Goal: Navigation & Orientation: Find specific page/section

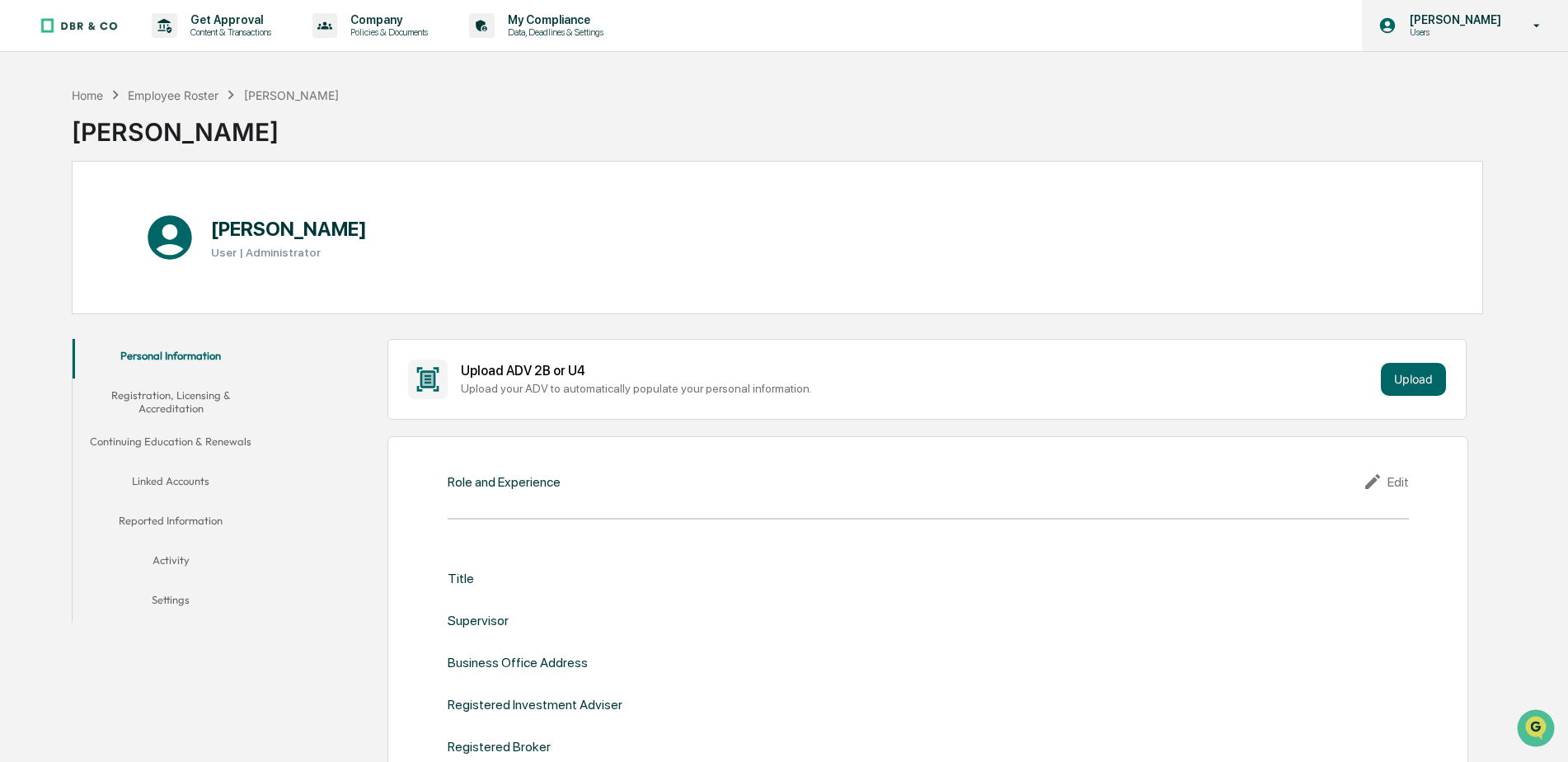
click at [1484, 36] on p "Users" at bounding box center [1453, 32] width 113 height 11
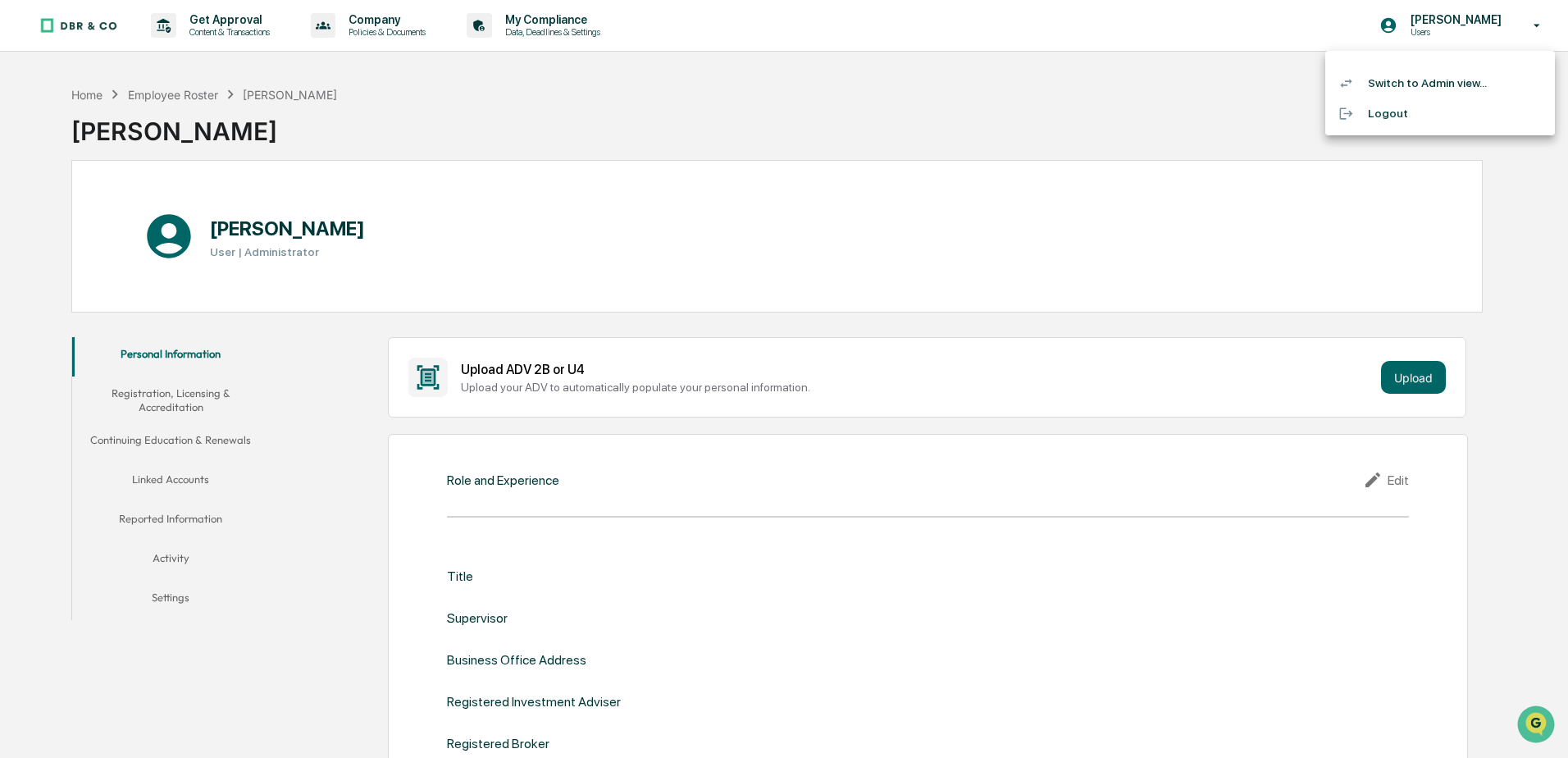
click at [562, 30] on div at bounding box center [784, 379] width 1568 height 758
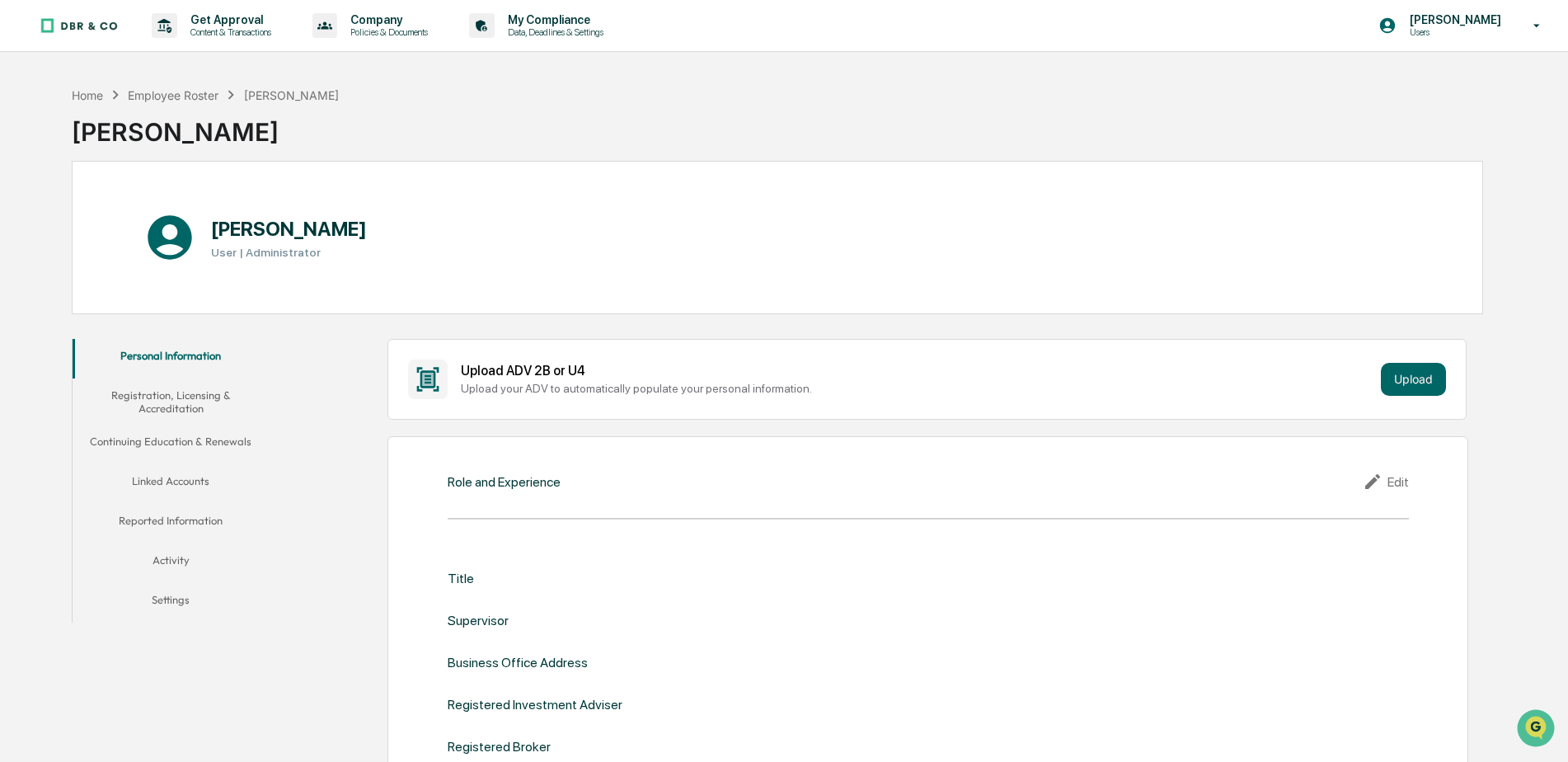
click at [551, 122] on div "Home Employee Roster [PERSON_NAME] [PERSON_NAME]" at bounding box center [777, 119] width 1412 height 83
click at [191, 474] on button "Linked Accounts" at bounding box center [171, 484] width 197 height 39
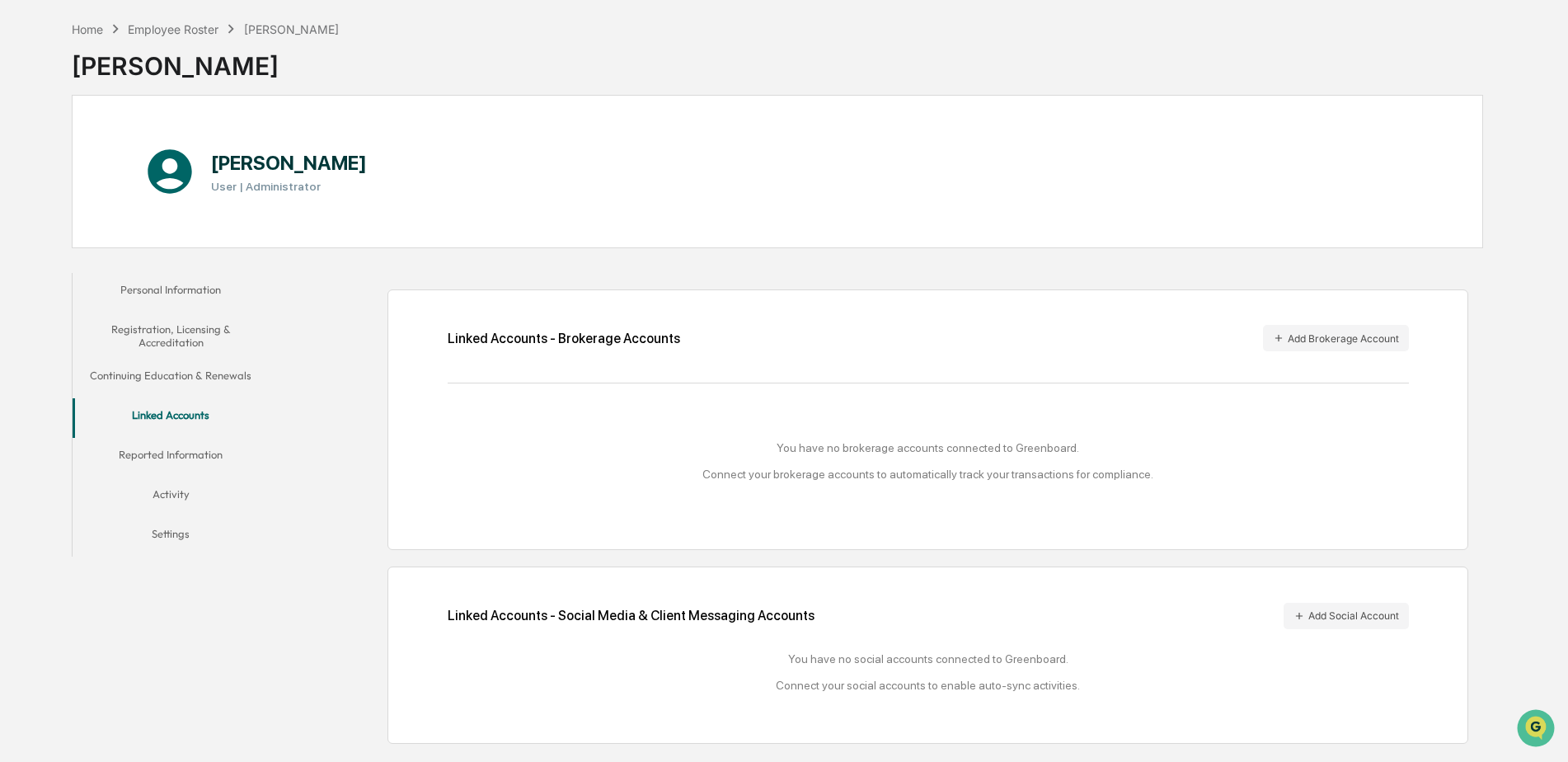
scroll to position [78, 0]
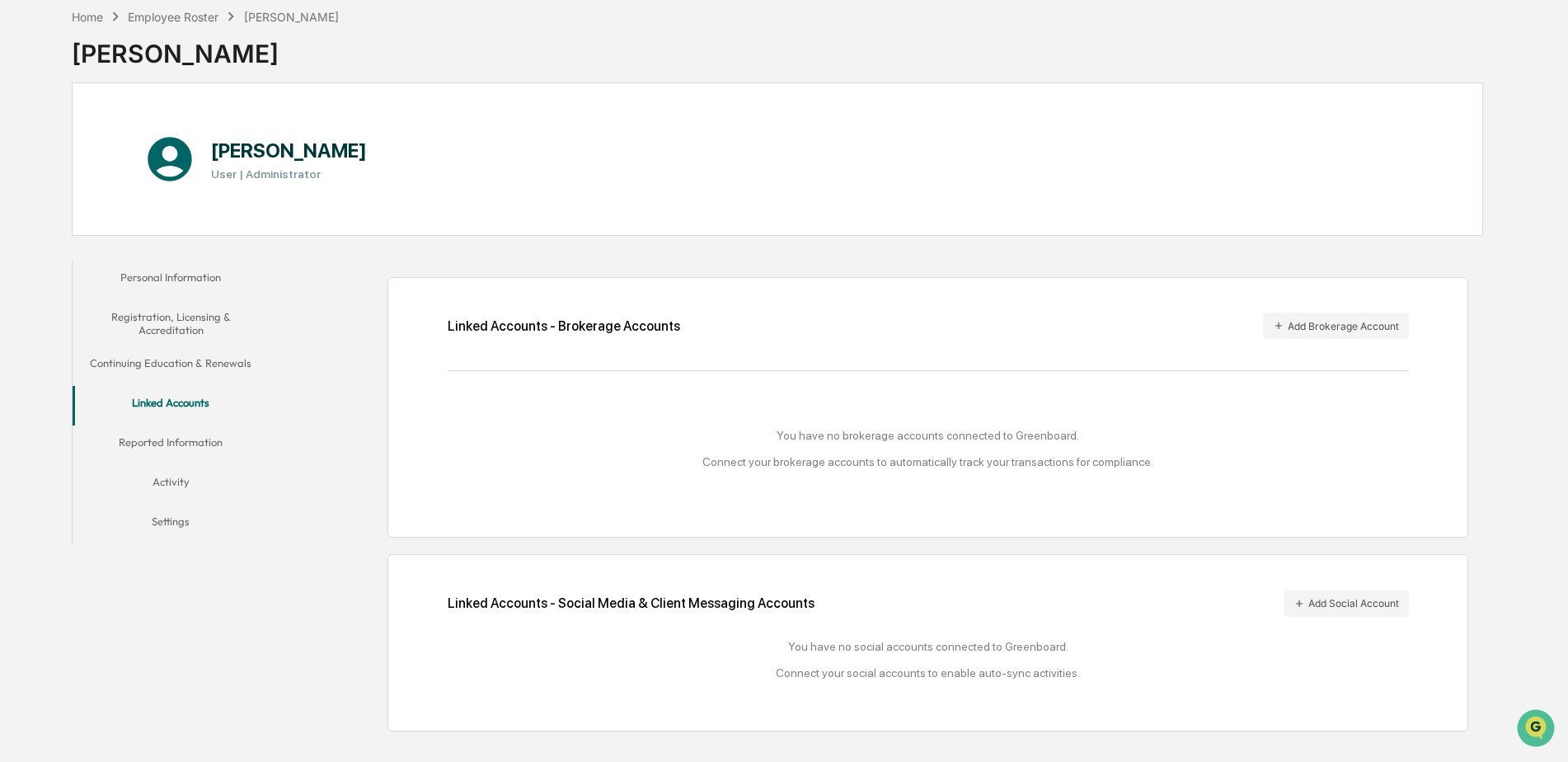
click at [273, 435] on div "Personal Information Registration, Licensing & Accreditation Continuing Educati…" at bounding box center [174, 399] width 206 height 293
click at [168, 275] on button "Personal Information" at bounding box center [171, 280] width 197 height 39
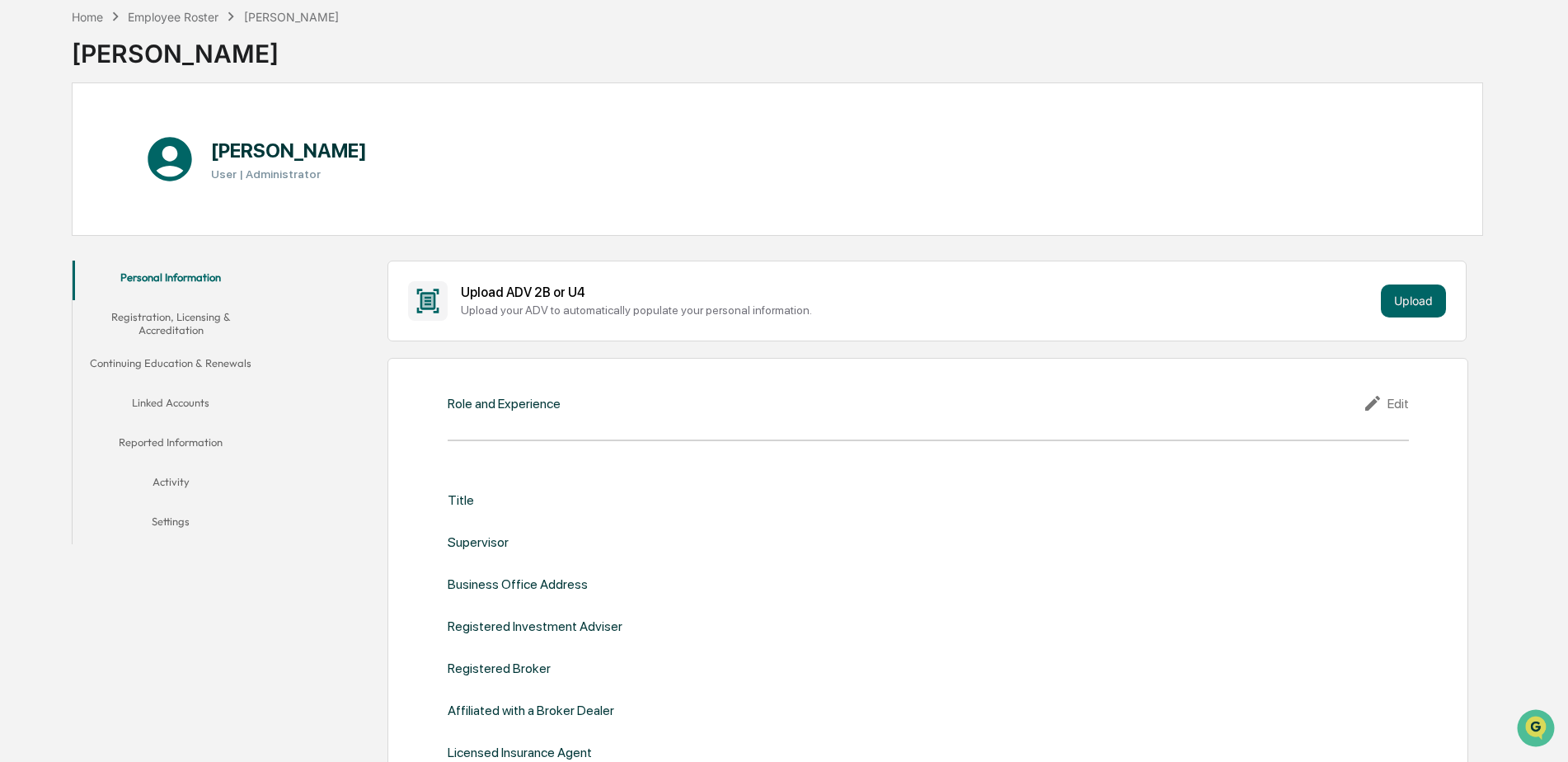
click at [625, 508] on div "Title" at bounding box center [928, 500] width 961 height 16
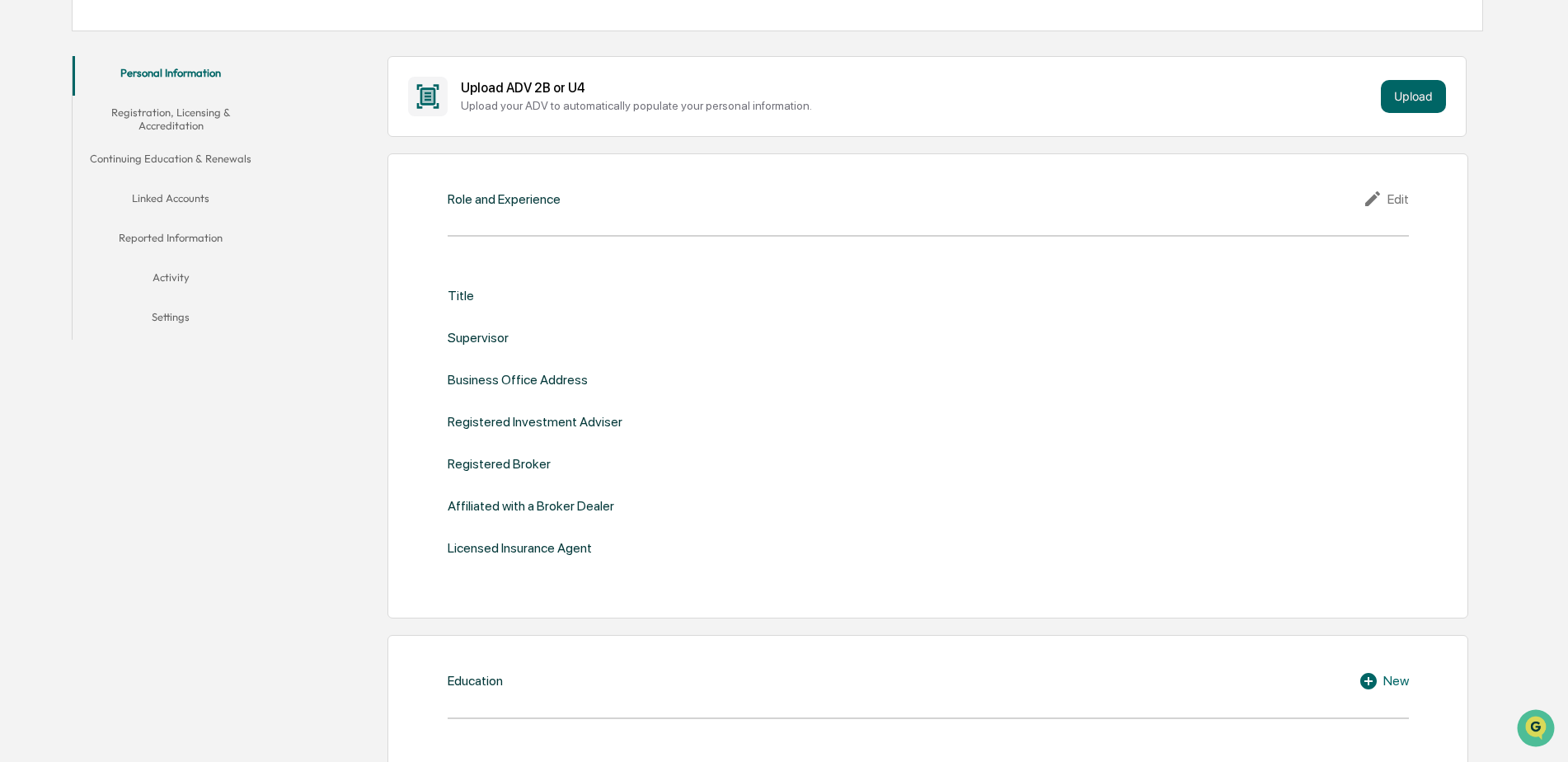
scroll to position [250, 0]
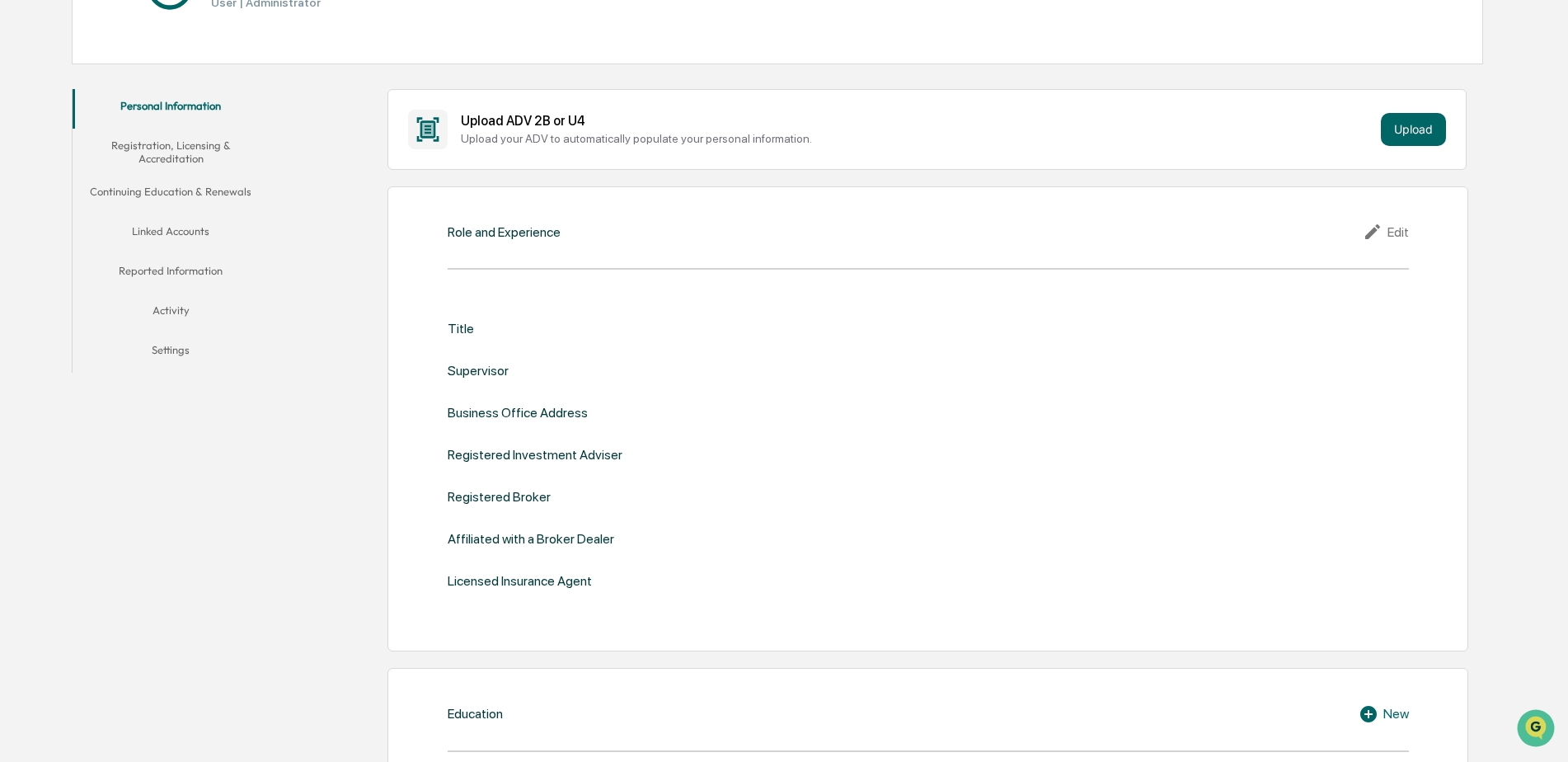
click at [152, 145] on button "Registration, Licensing & Accreditation" at bounding box center [171, 152] width 197 height 47
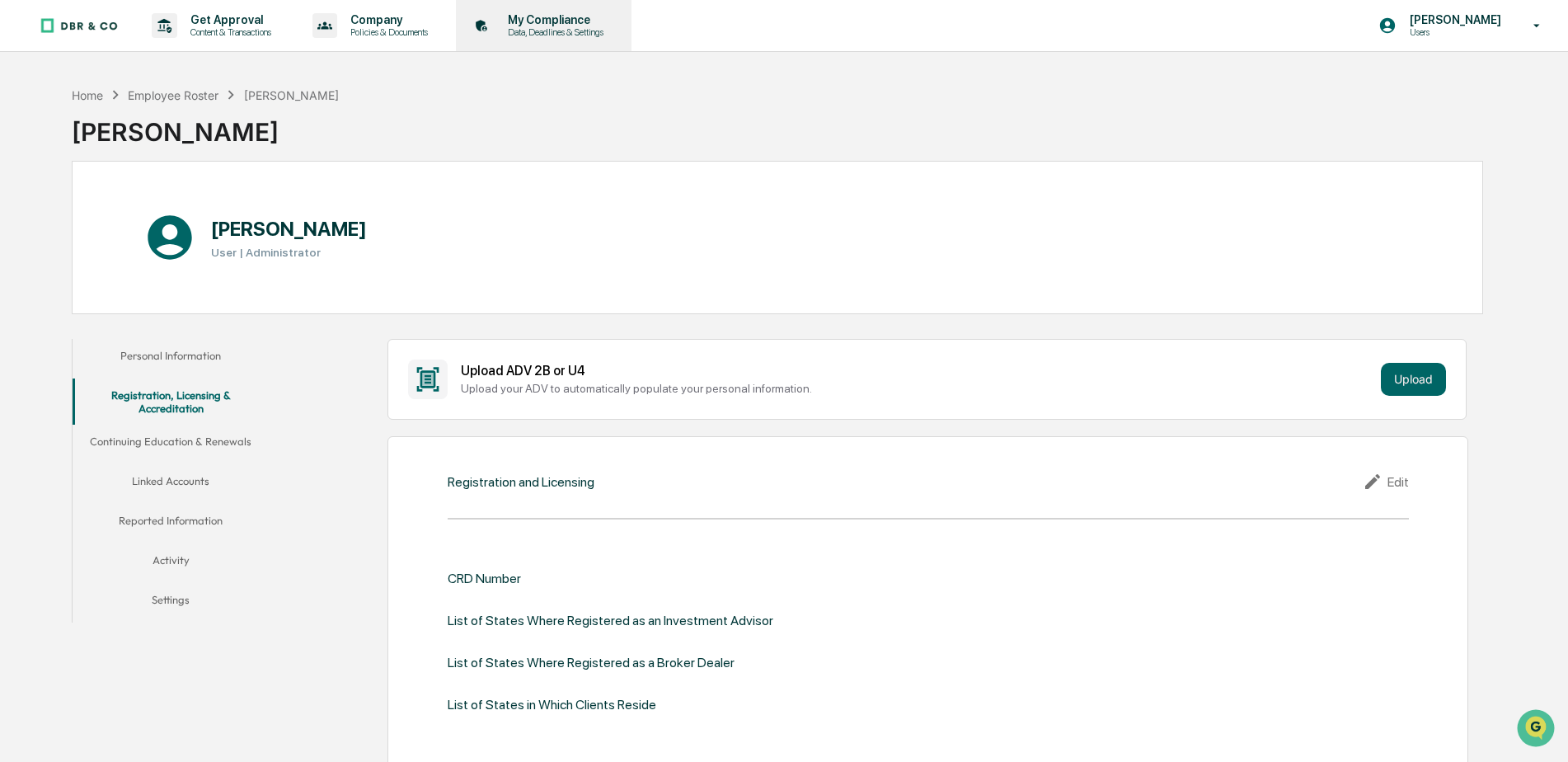
click at [552, 35] on p "Data, Deadlines & Settings" at bounding box center [553, 32] width 117 height 11
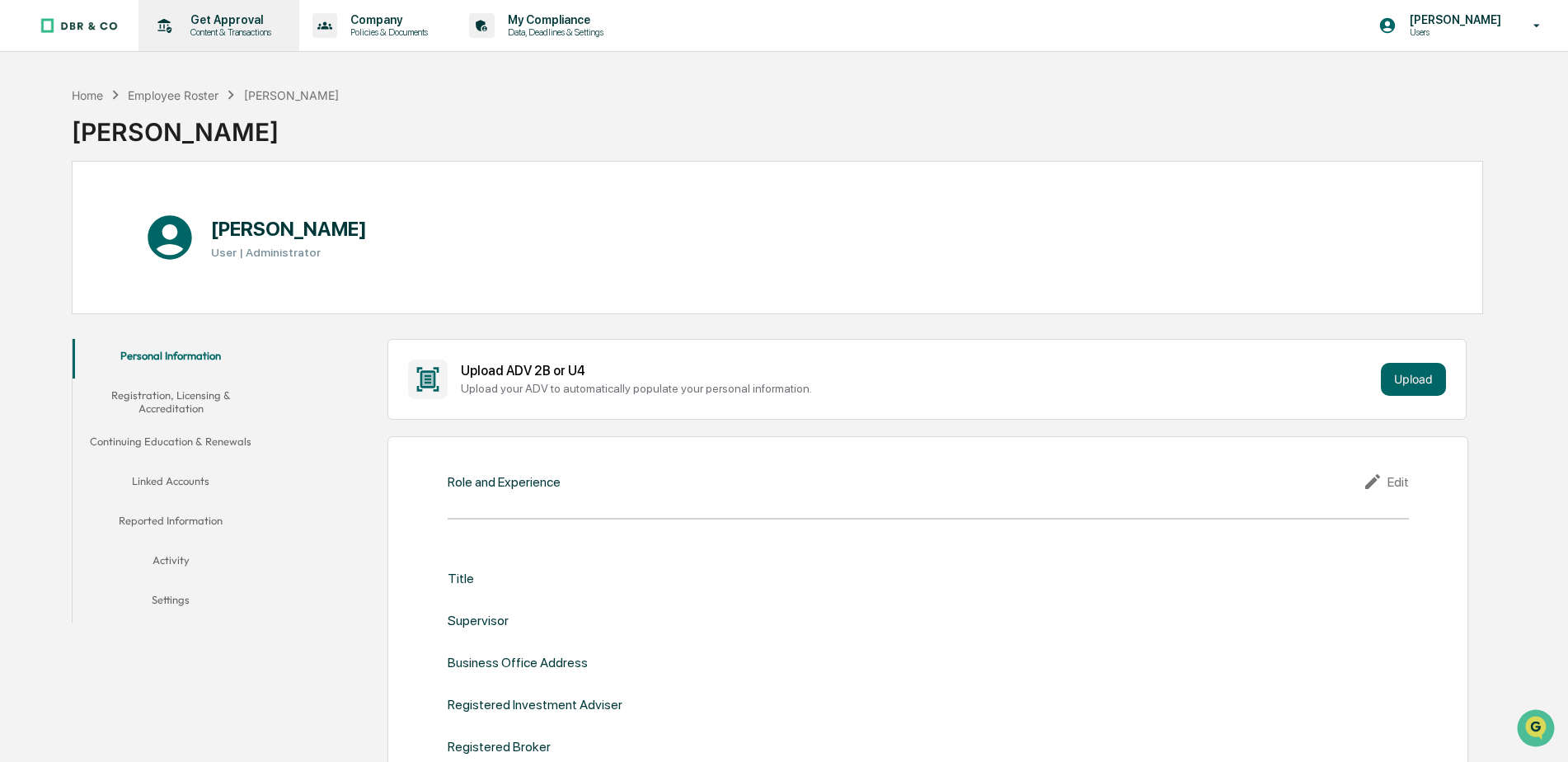
click at [227, 35] on p "Content & Transactions" at bounding box center [228, 32] width 102 height 11
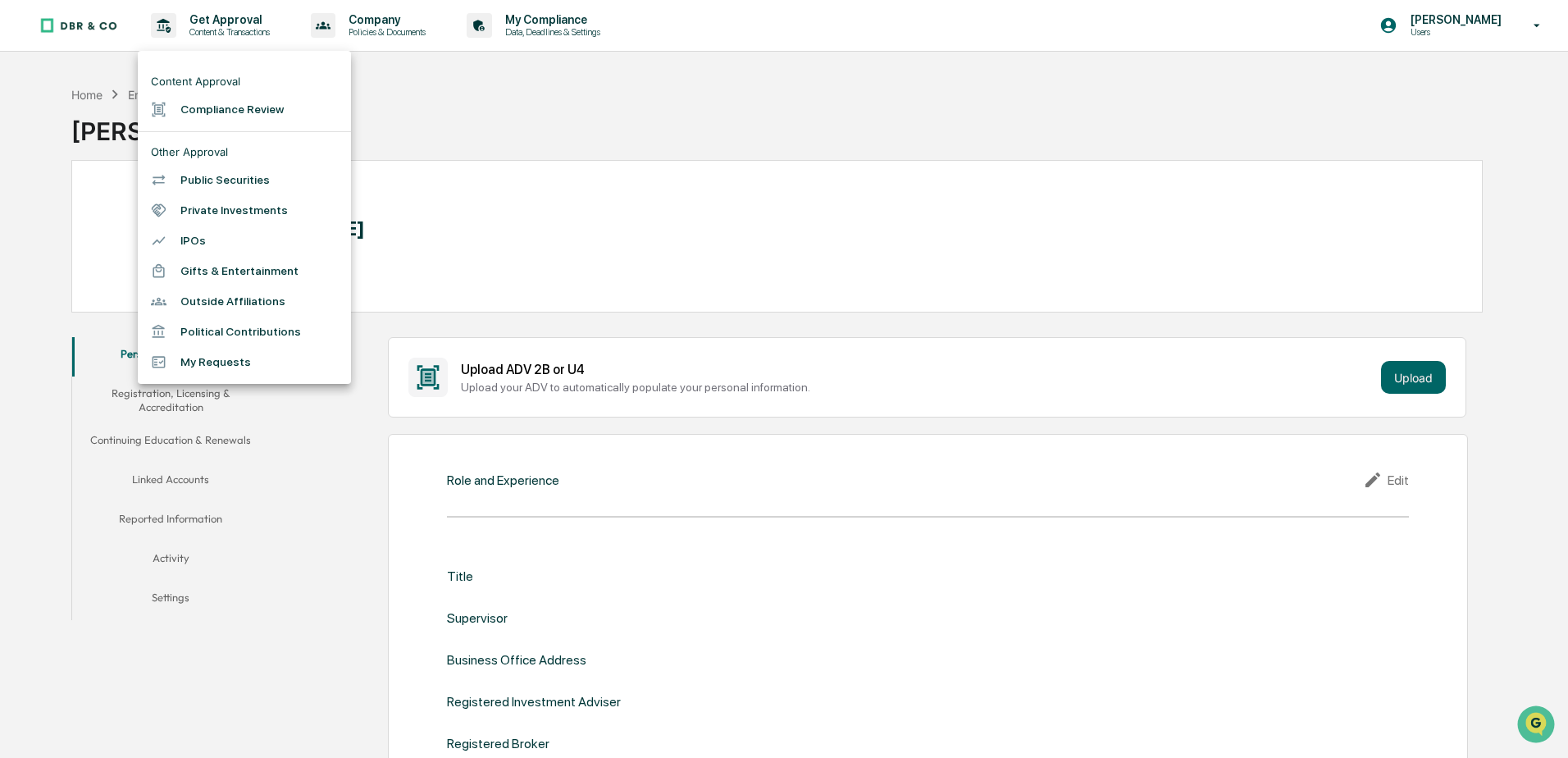
click at [794, 127] on div at bounding box center [784, 379] width 1568 height 758
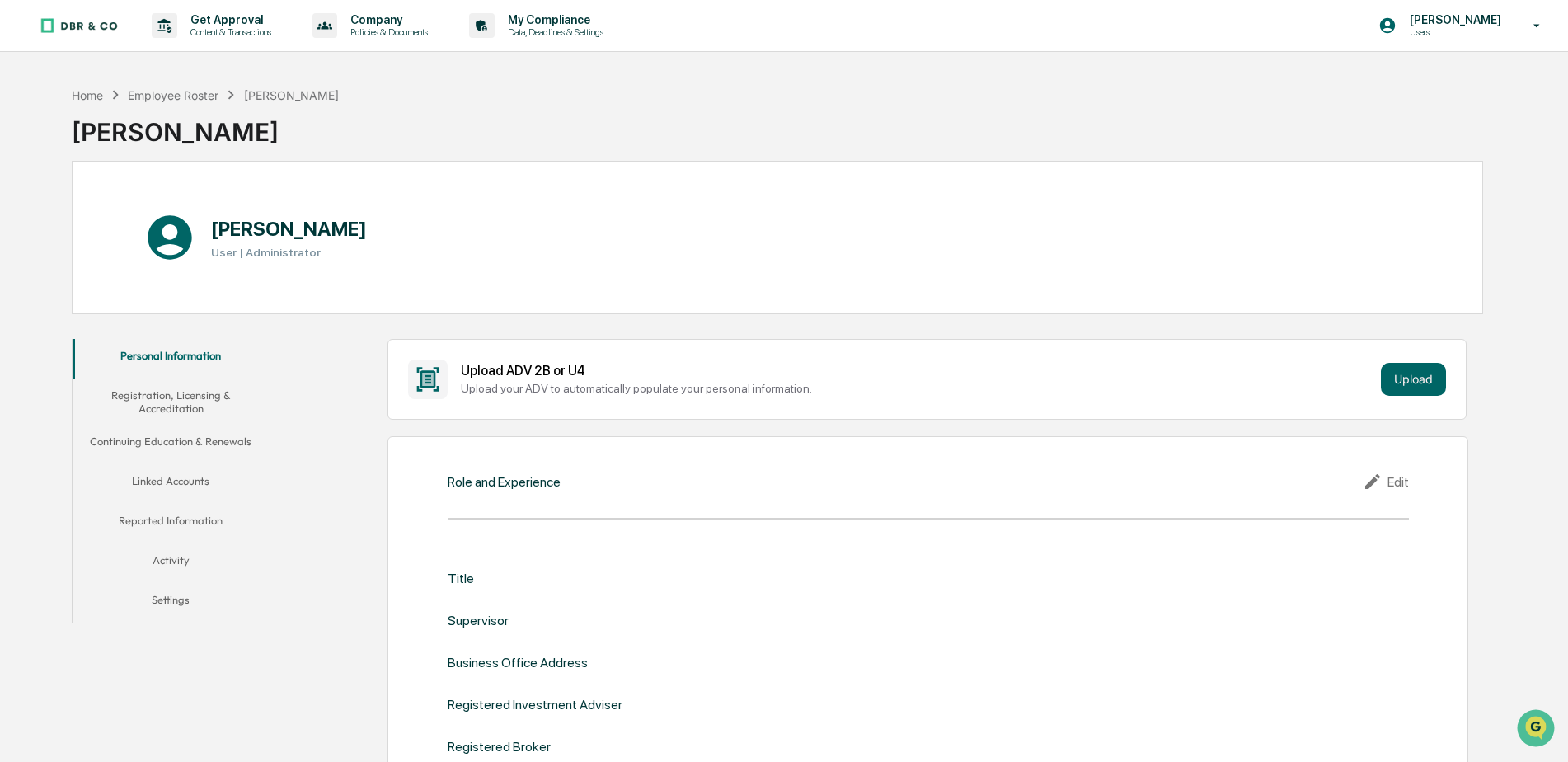
click at [89, 90] on div "Home" at bounding box center [86, 95] width 31 height 14
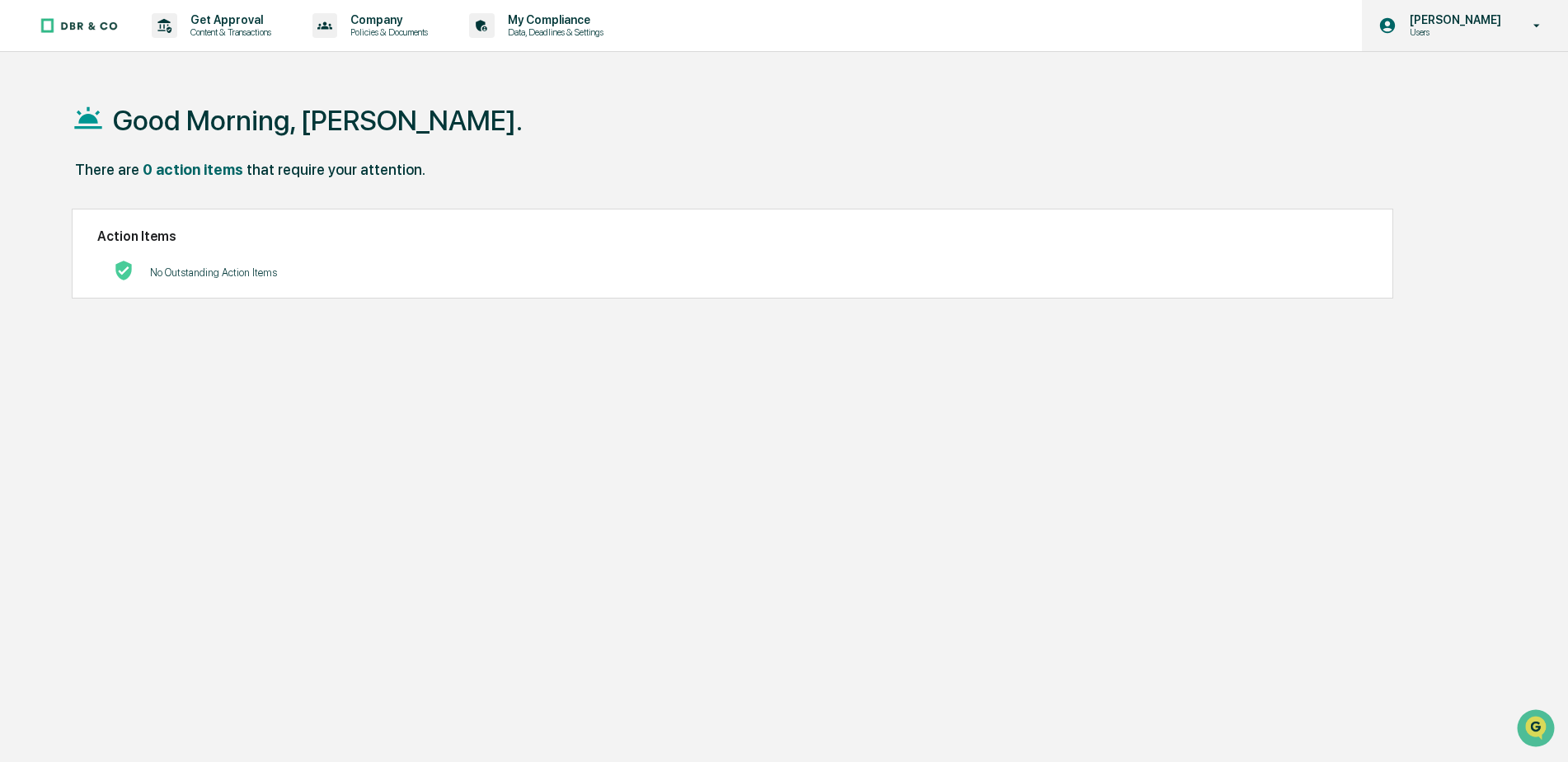
click at [1484, 33] on p "Users" at bounding box center [1453, 32] width 113 height 11
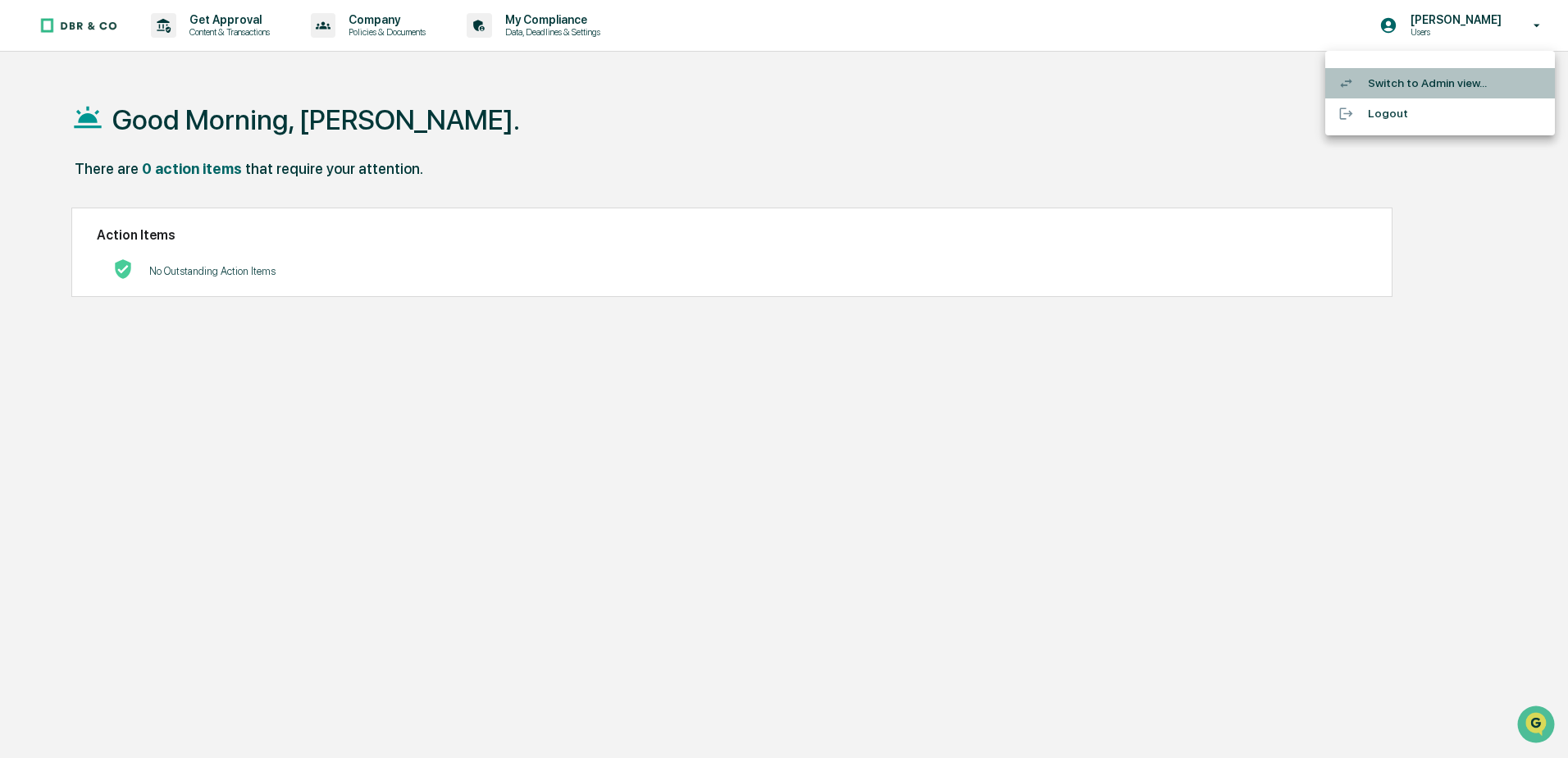
click at [1424, 84] on li "Switch to Admin view..." at bounding box center [1440, 83] width 230 height 30
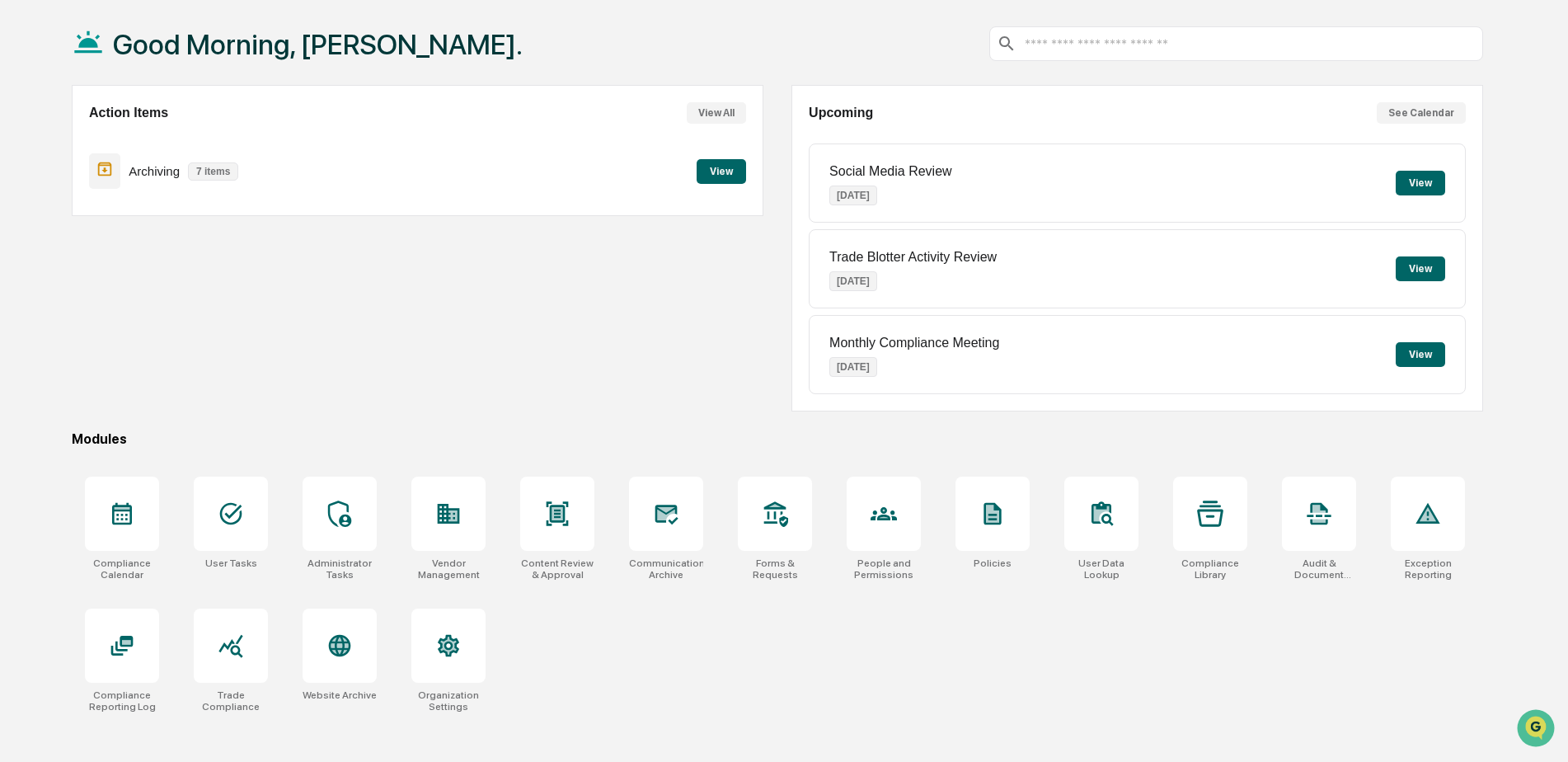
scroll to position [78, 0]
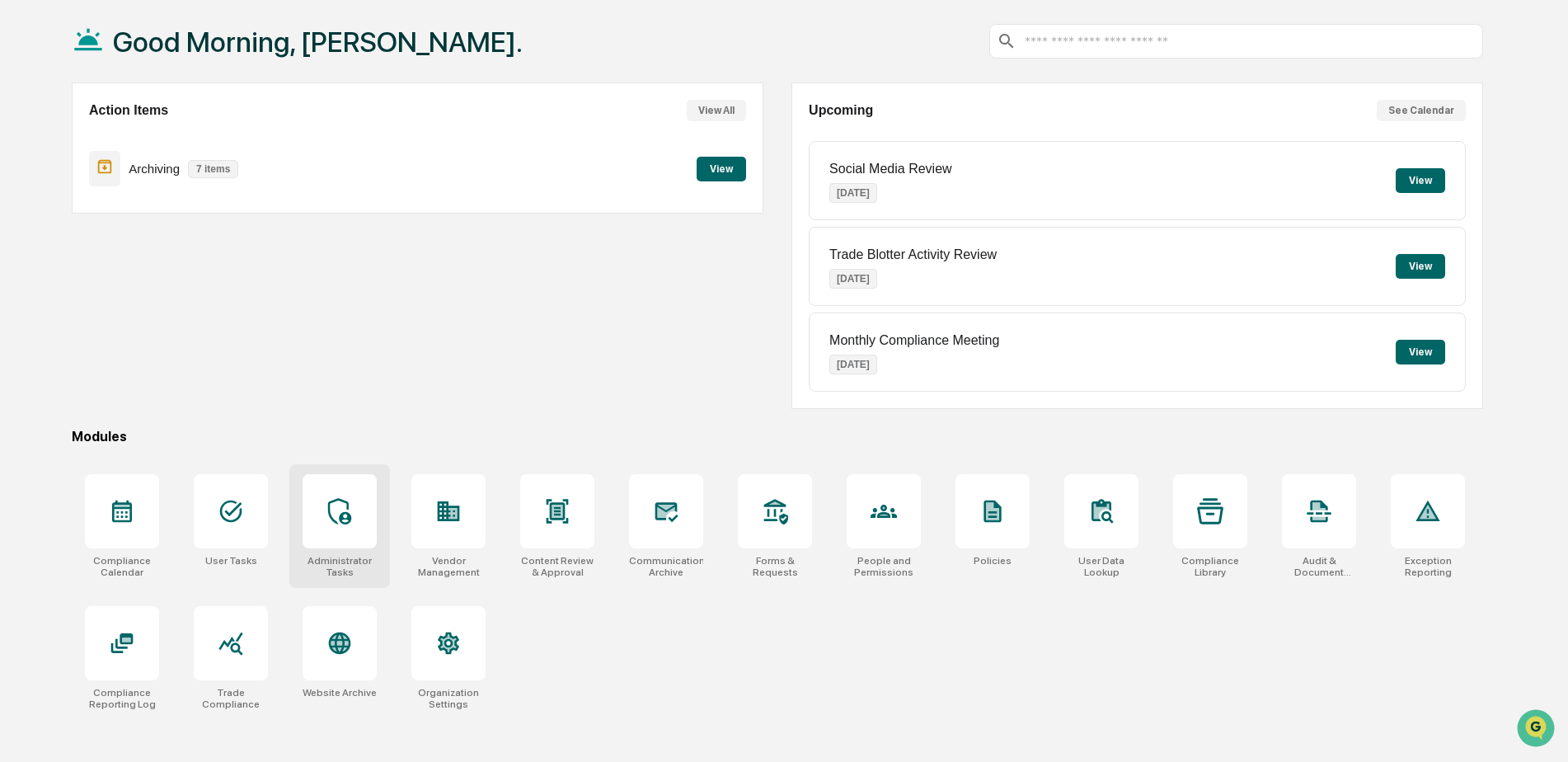
click at [365, 564] on div "Administrator Tasks" at bounding box center [339, 567] width 74 height 23
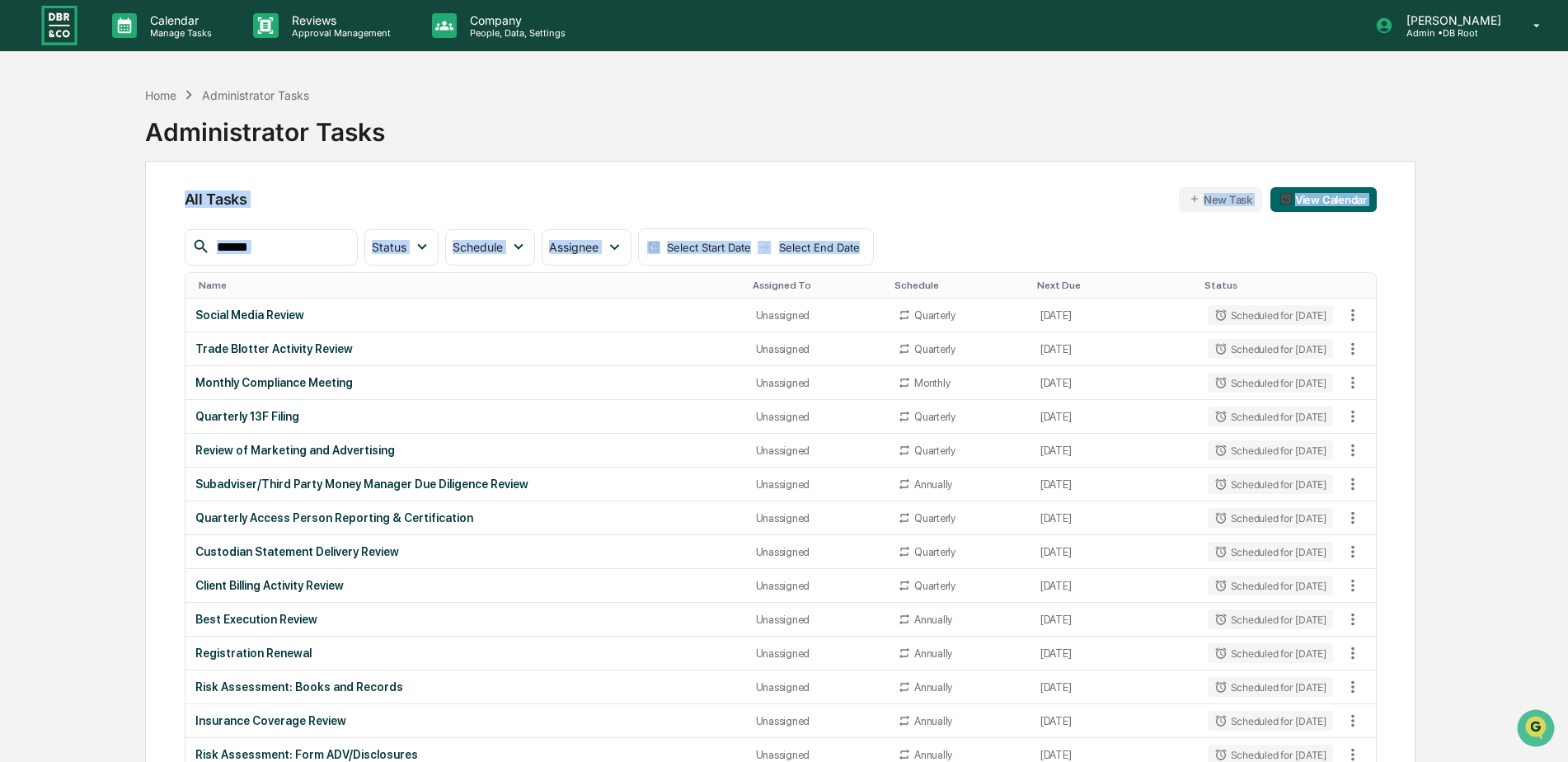
drag, startPoint x: 1567, startPoint y: 124, endPoint x: 1579, endPoint y: 262, distance: 138.5
click at [1567, 262] on html "Calendar Manage Tasks Reviews Approval Management Company People, Data, Setting…" at bounding box center [784, 381] width 1568 height 762
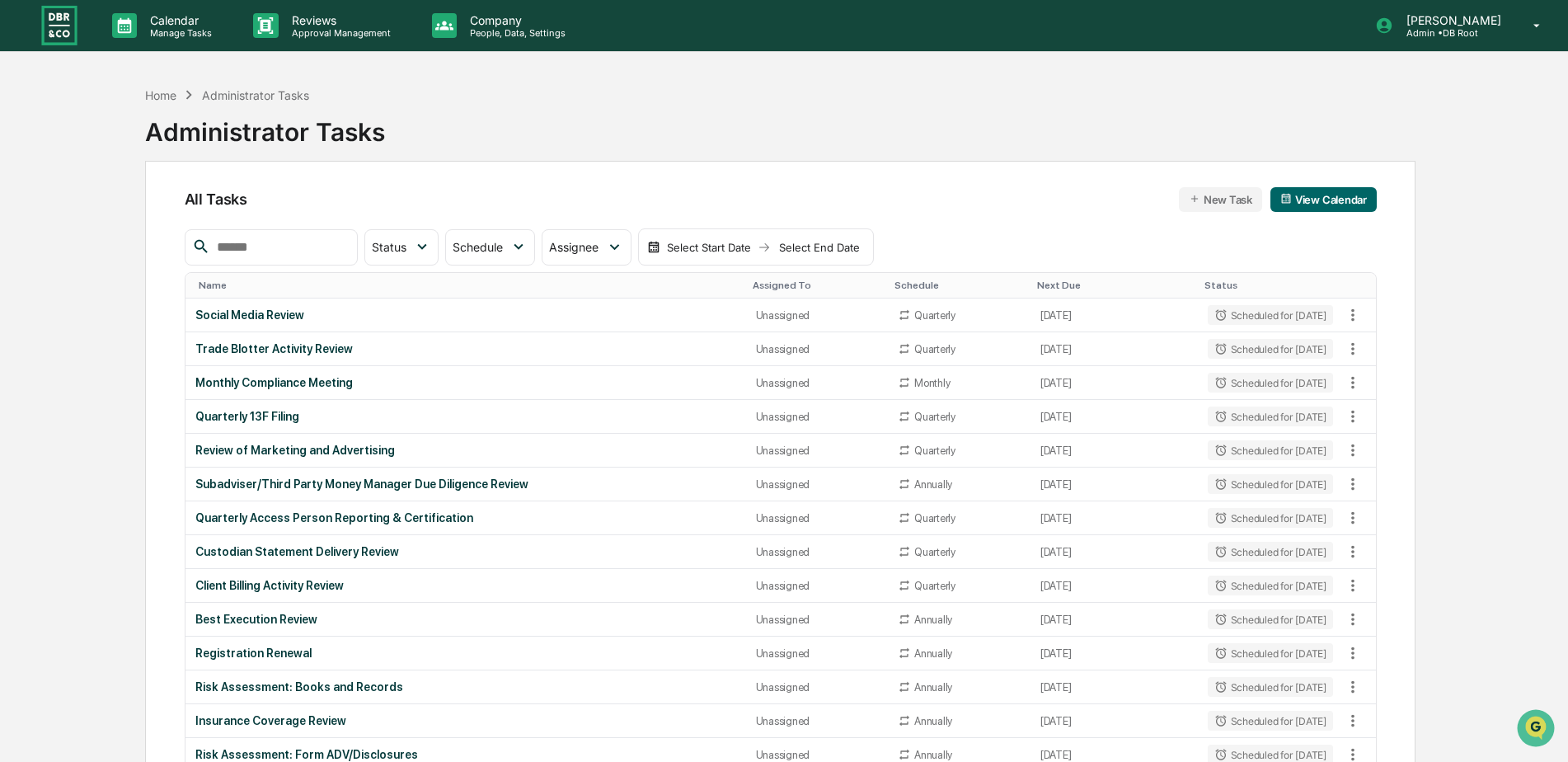
drag, startPoint x: 1579, startPoint y: 262, endPoint x: 1515, endPoint y: 328, distance: 91.9
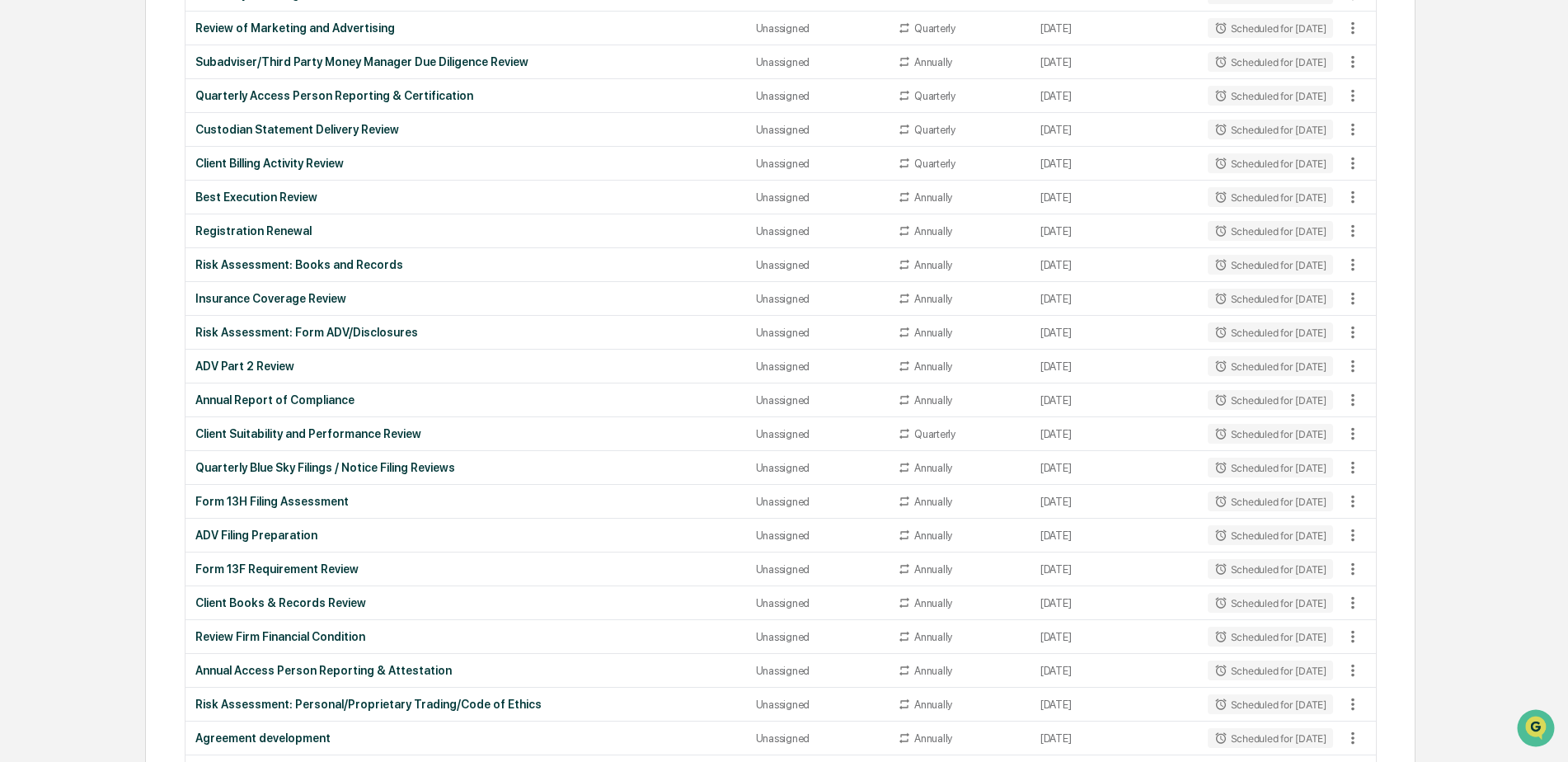
scroll to position [424, 0]
